Goal: Communication & Community: Participate in discussion

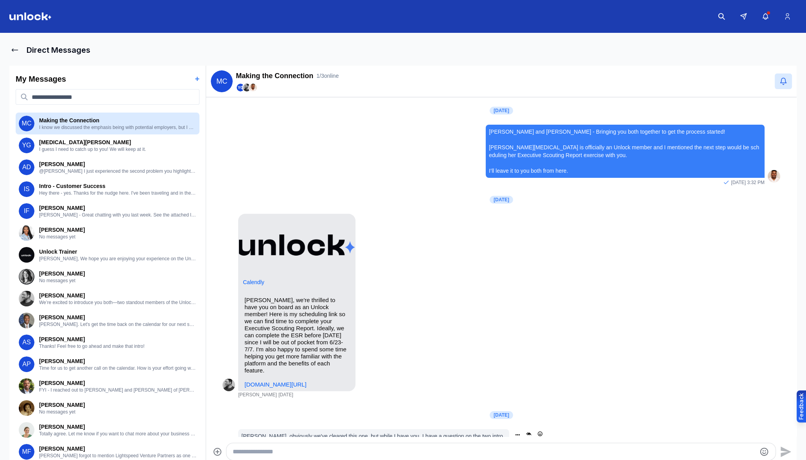
scroll to position [127, 0]
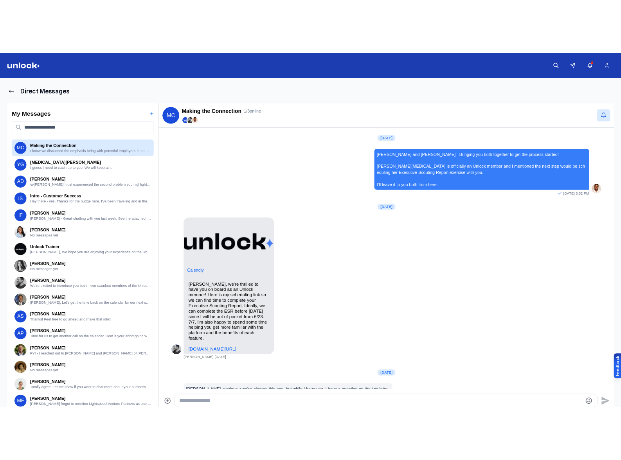
scroll to position [127, 0]
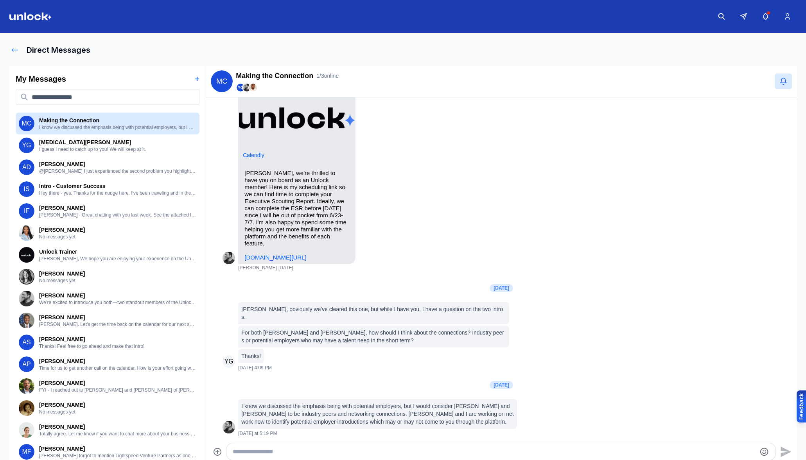
click at [18, 48] on icon at bounding box center [15, 50] width 8 height 8
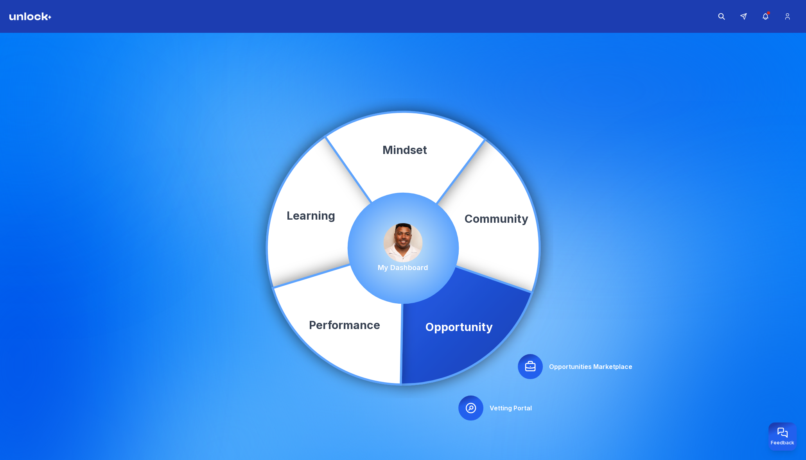
click at [697, 287] on div "Community Learning Opportunity Performance Mindset Opportunities Marketplace Ve…" at bounding box center [403, 248] width 806 height 431
